Goal: Find specific page/section

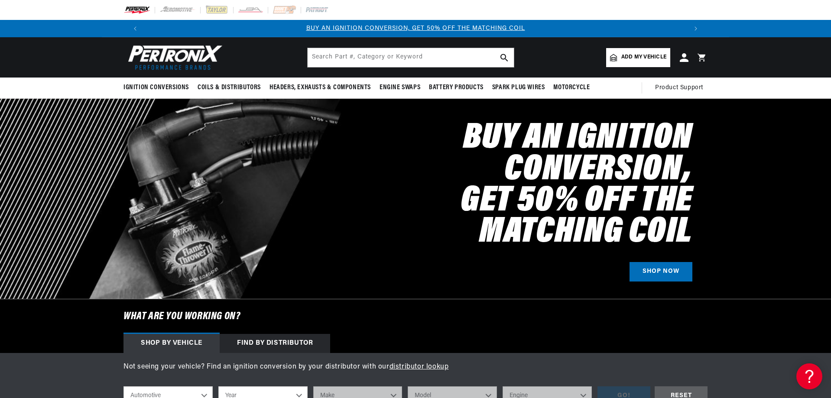
click at [635, 58] on span "Add my vehicle" at bounding box center [643, 57] width 45 height 8
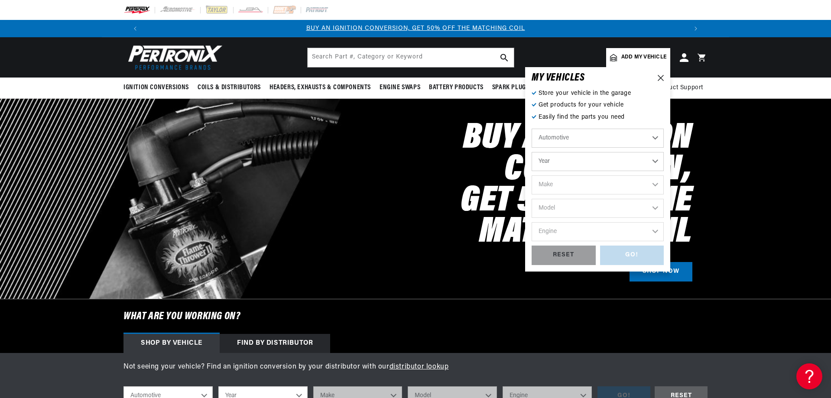
click at [652, 138] on select "Automotive Agricultural Industrial Marine Motorcycle" at bounding box center [598, 138] width 132 height 19
click at [532, 129] on select "Automotive Agricultural Industrial Marine Motorcycle" at bounding box center [598, 138] width 132 height 19
click at [657, 162] on select "Year [DATE] 2021 2020 2019 2018 2017 2016 2015 2014 2013 2012 2011 2010 2009 20…" at bounding box center [598, 161] width 132 height 19
select select "1963"
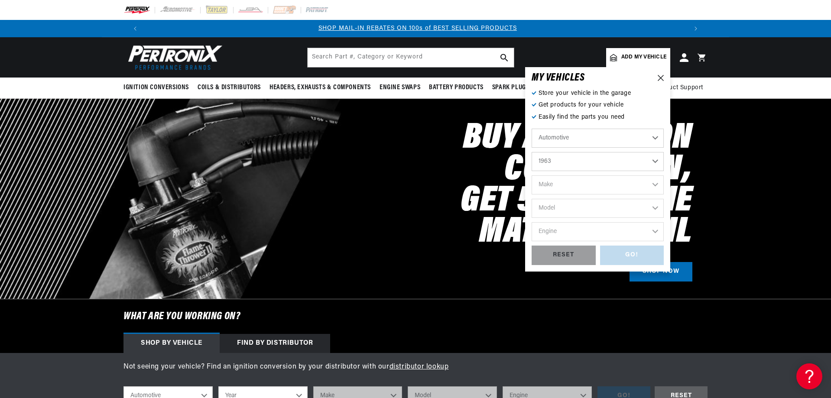
click at [532, 152] on select "Year [DATE] 2021 2020 2019 2018 2017 2016 2015 2014 2013 2012 2011 2010 2009 20…" at bounding box center [598, 161] width 132 height 19
select select "1963"
click at [656, 184] on select "Make American Motors Aston [PERSON_NAME][GEOGRAPHIC_DATA] [PERSON_NAME] Bentley…" at bounding box center [598, 184] width 132 height 19
select select "Chevrolet"
click at [532, 175] on select "Make American Motors Aston [PERSON_NAME][GEOGRAPHIC_DATA] [PERSON_NAME] Bentley…" at bounding box center [598, 184] width 132 height 19
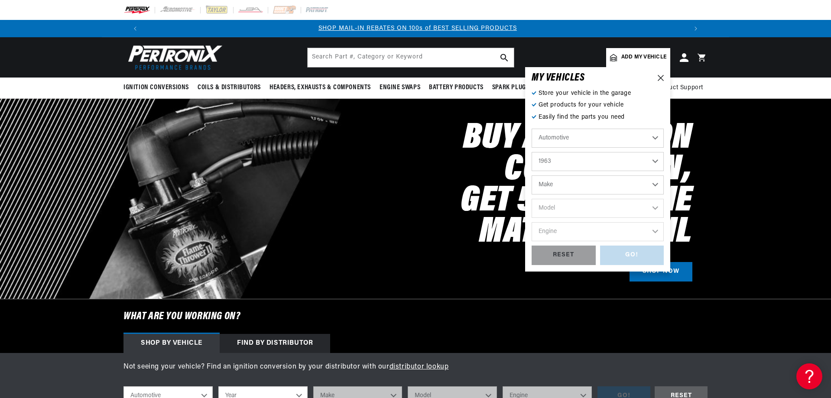
select select "Chevrolet"
click at [654, 208] on select "Model [GEOGRAPHIC_DATA] [GEOGRAPHIC_DATA] C10 Pickup C20 Pickup C30 Pickup Chev…" at bounding box center [598, 208] width 132 height 19
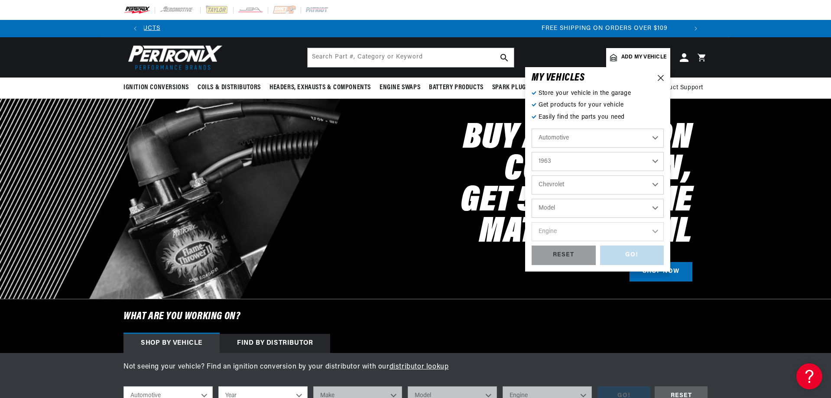
scroll to position [0, 1082]
select select "Impala"
click at [532, 199] on select "Model [GEOGRAPHIC_DATA] [GEOGRAPHIC_DATA] C10 Pickup C20 Pickup C30 Pickup Chev…" at bounding box center [598, 208] width 132 height 19
select select "Impala"
click at [651, 231] on select "Engine 4.1L 6.5L 6.6L 7.4L 230cid / 3.8L 235cid / 3.8L 283cid / 4.6L 305cid / 5…" at bounding box center [598, 231] width 132 height 19
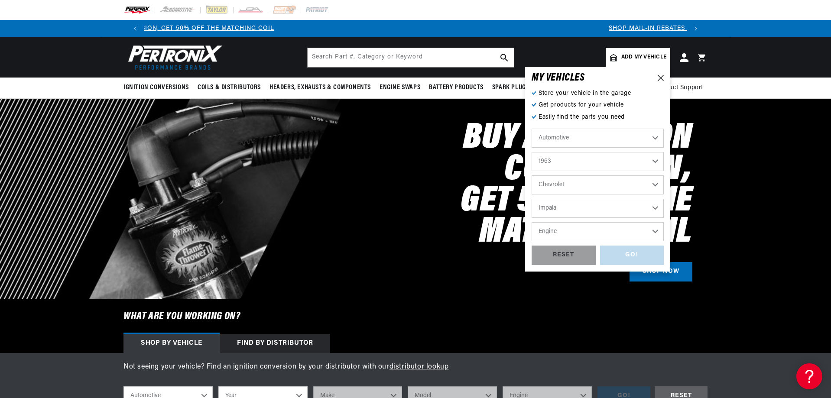
scroll to position [0, 0]
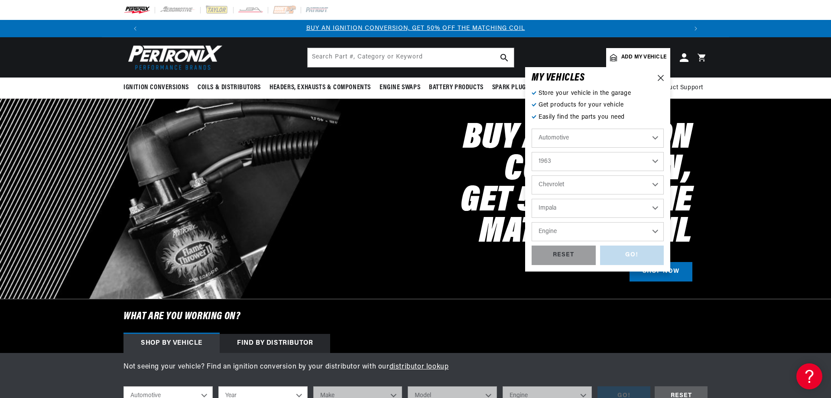
select select "327cid-5.4L"
click at [532, 222] on select "Engine 4.1L 6.5L 6.6L 7.4L 230cid / 3.8L 235cid / 3.8L 283cid / 4.6L 305cid / 5…" at bounding box center [598, 231] width 132 height 19
select select "327cid-5.4L"
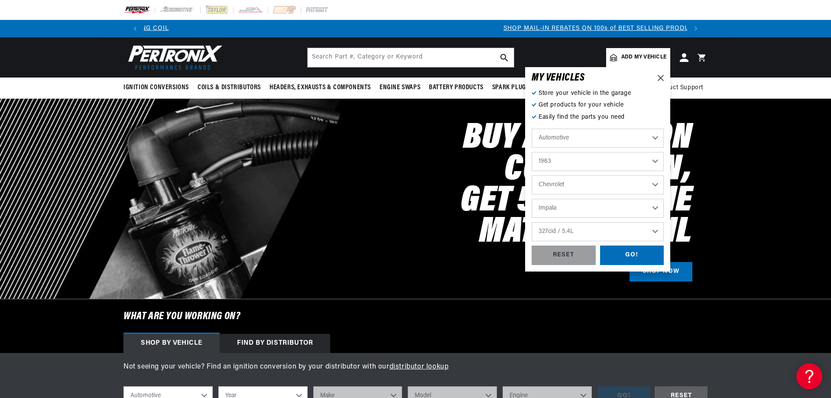
scroll to position [0, 541]
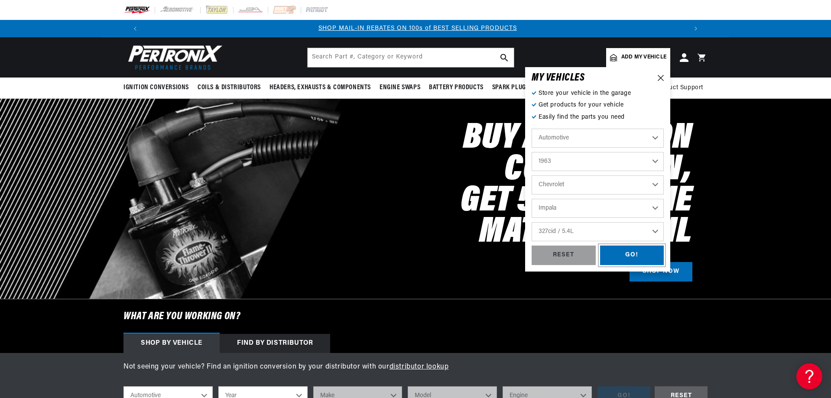
click at [625, 256] on div "GO!" at bounding box center [632, 255] width 64 height 19
select select "1963"
select select "Chevrolet"
select select "Impala"
select select "327cid-5.4L"
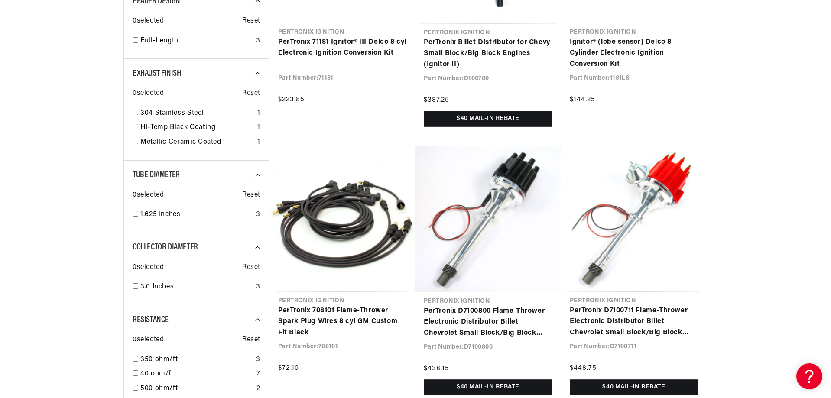
scroll to position [563, 0]
